Goal: Information Seeking & Learning: Learn about a topic

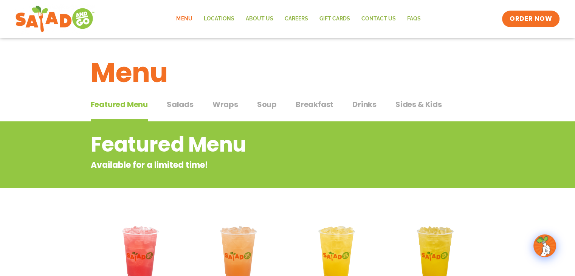
click at [420, 103] on span "Sides & Kids" at bounding box center [418, 104] width 46 height 11
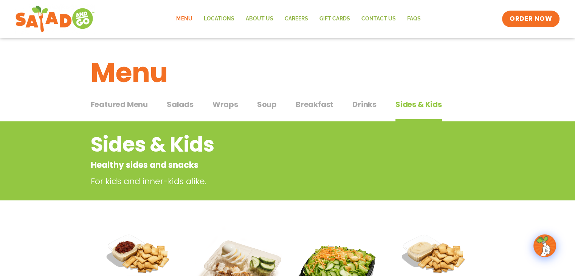
click at [137, 103] on span "Featured Menu" at bounding box center [119, 104] width 57 height 11
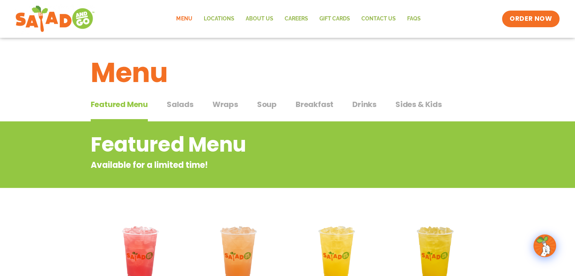
click at [218, 101] on span "Wraps" at bounding box center [225, 104] width 26 height 11
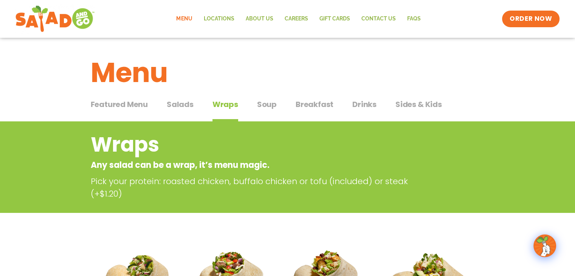
click at [185, 102] on span "Salads" at bounding box center [180, 104] width 27 height 11
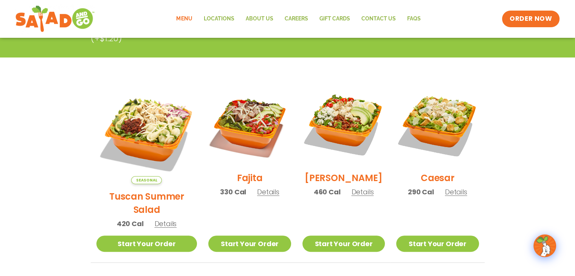
scroll to position [168, 0]
click at [157, 219] on span "Details" at bounding box center [165, 223] width 22 height 9
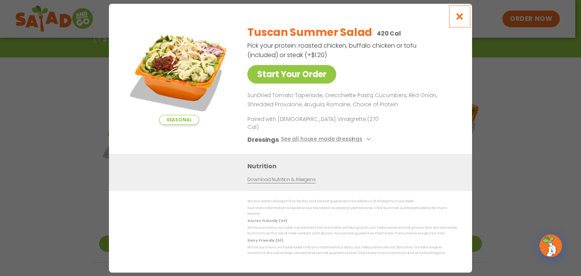
click at [458, 20] on icon "Close modal" at bounding box center [459, 16] width 9 height 8
